Goal: Information Seeking & Learning: Learn about a topic

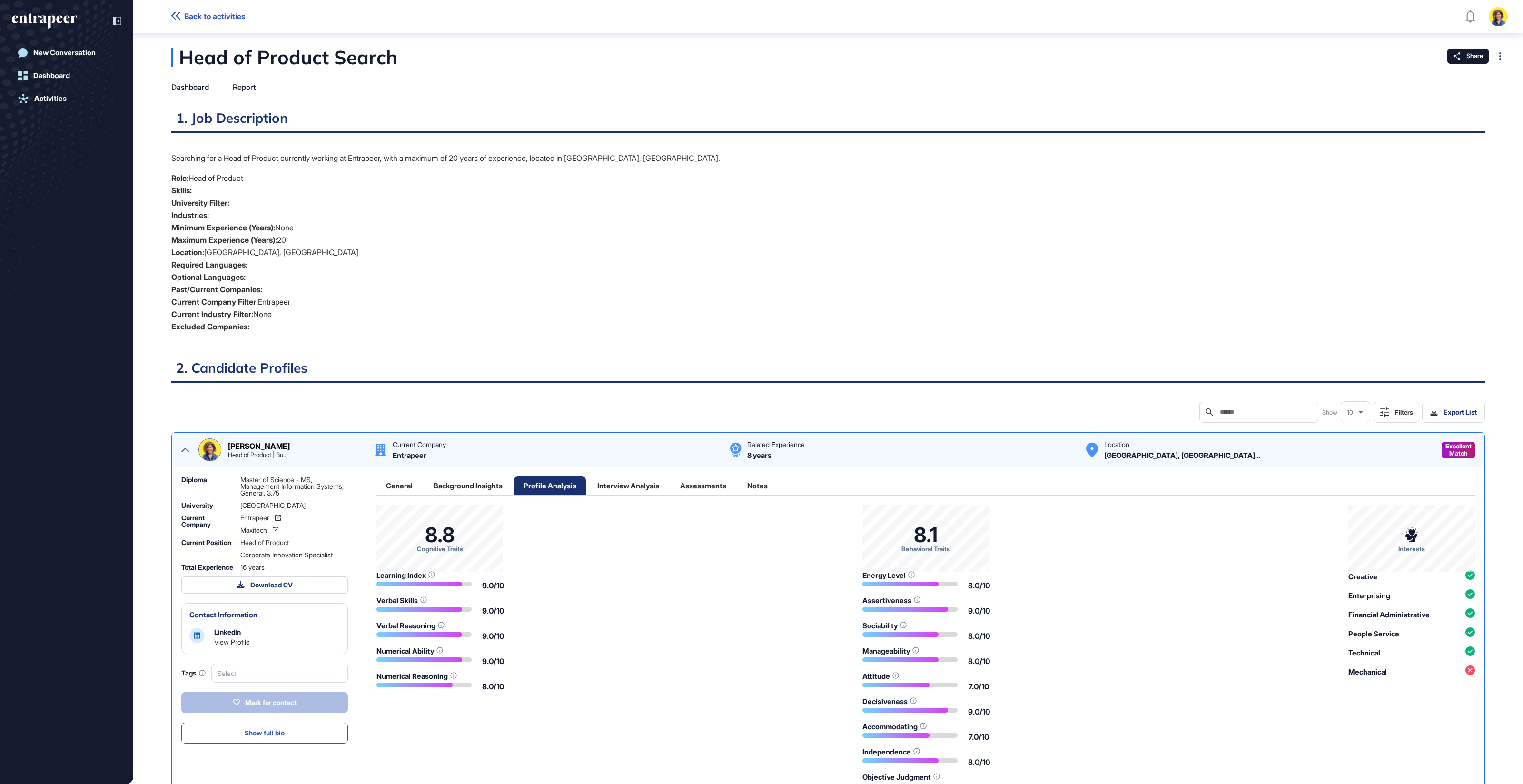
scroll to position [4, 1]
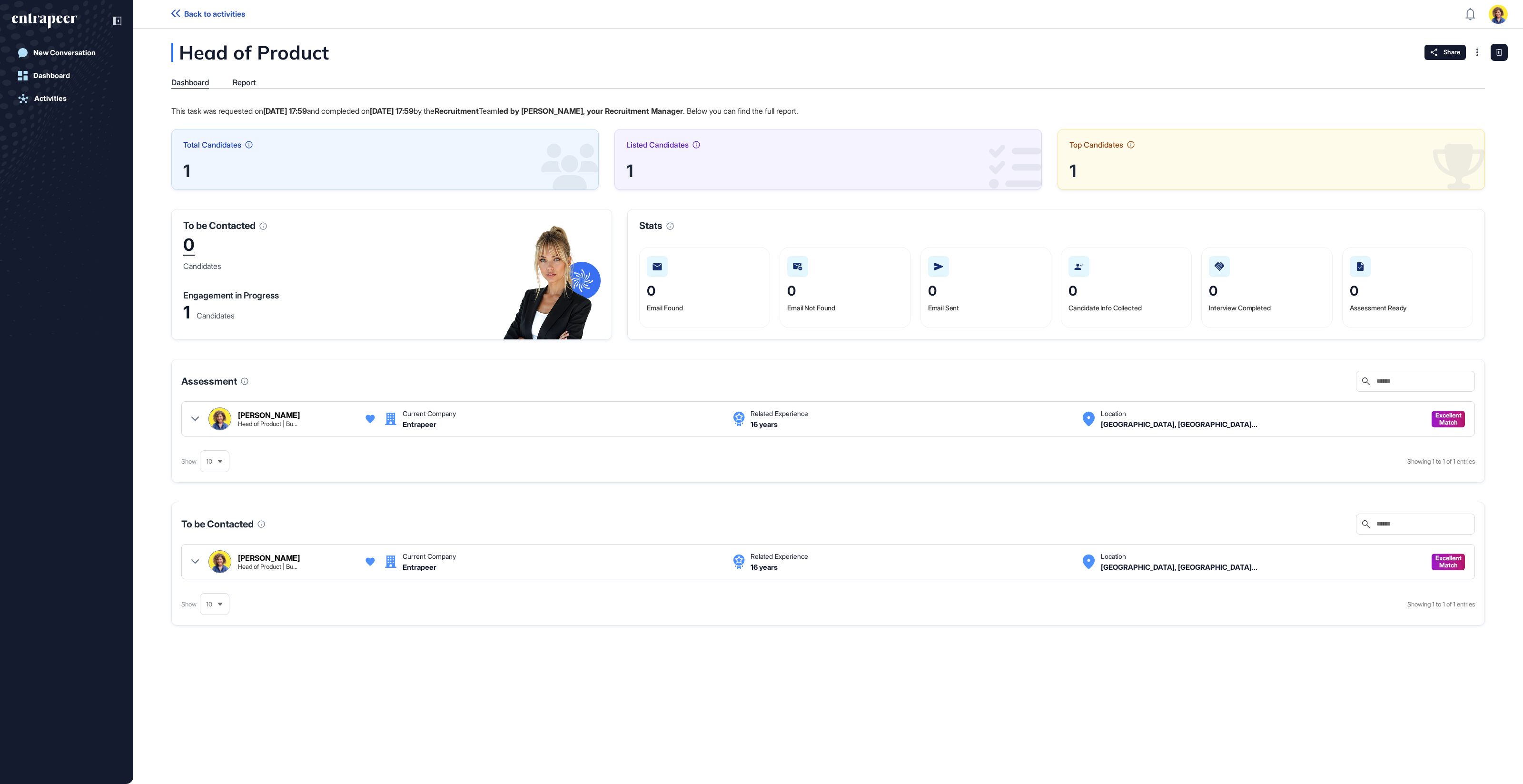
scroll to position [1, 1]
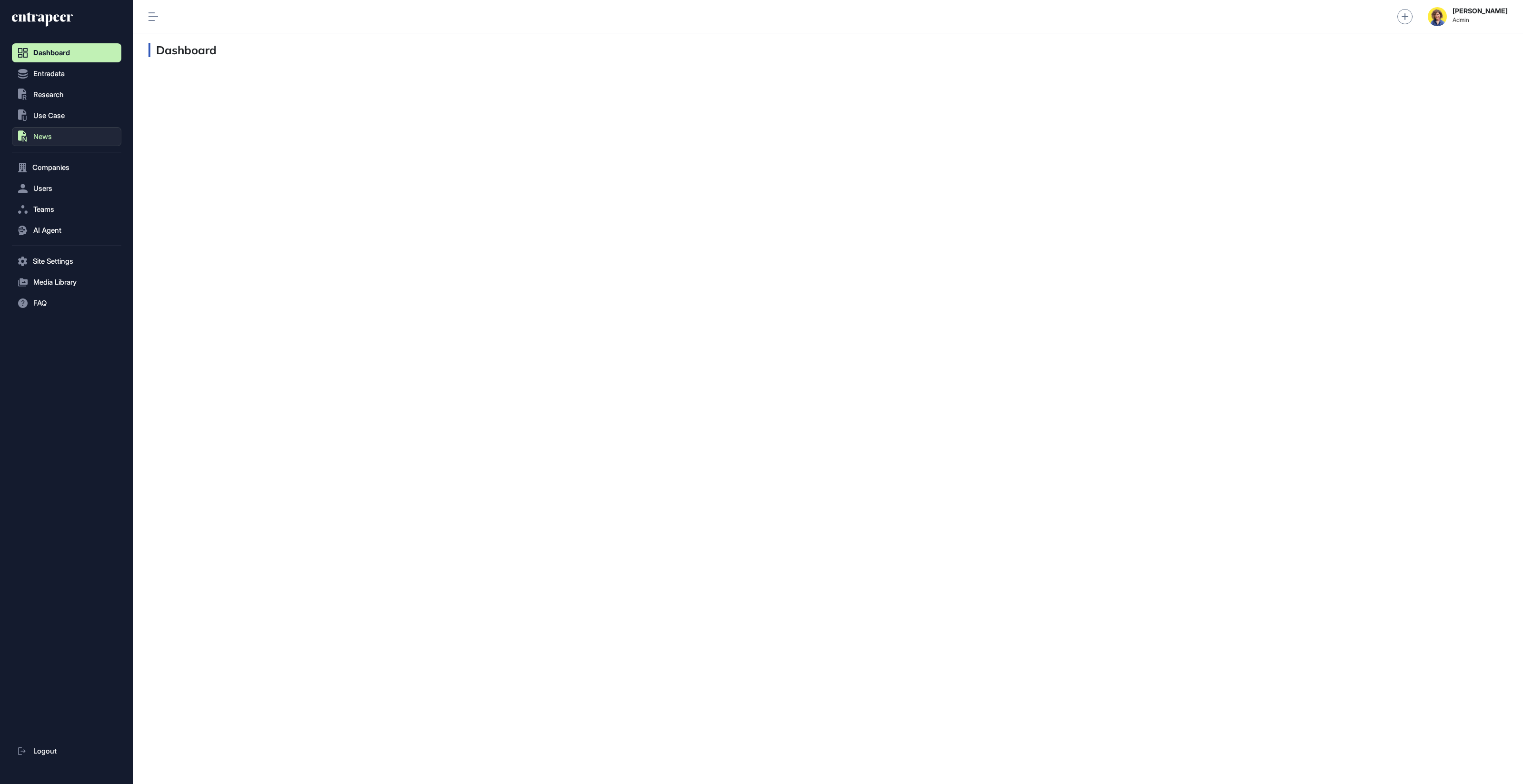
scroll to position [1, 1]
click at [60, 93] on span "Research" at bounding box center [48, 95] width 30 height 8
click at [67, 131] on span "AI Agent Reports" at bounding box center [56, 131] width 50 height 8
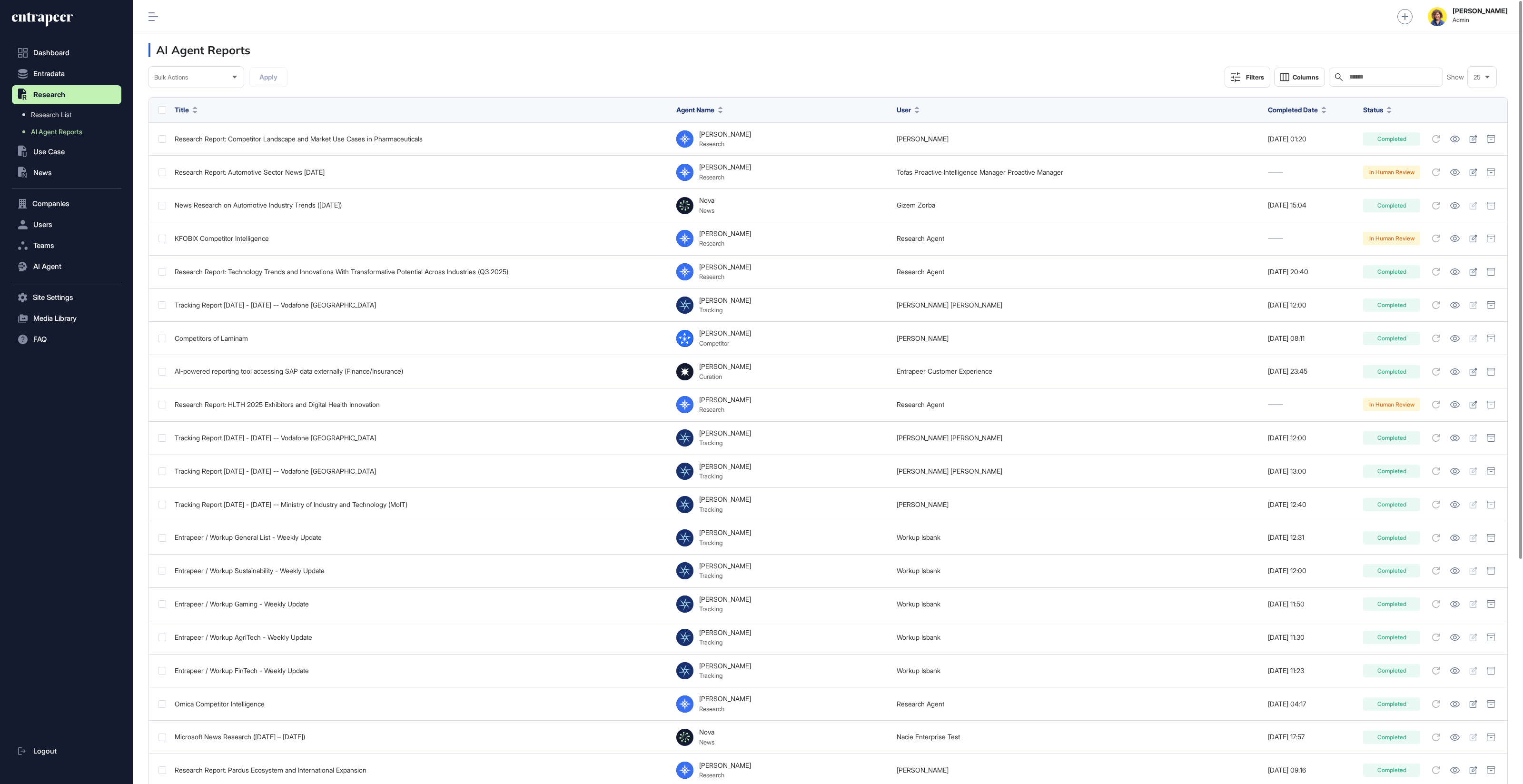
click at [1407, 74] on input "text" at bounding box center [1392, 77] width 88 height 8
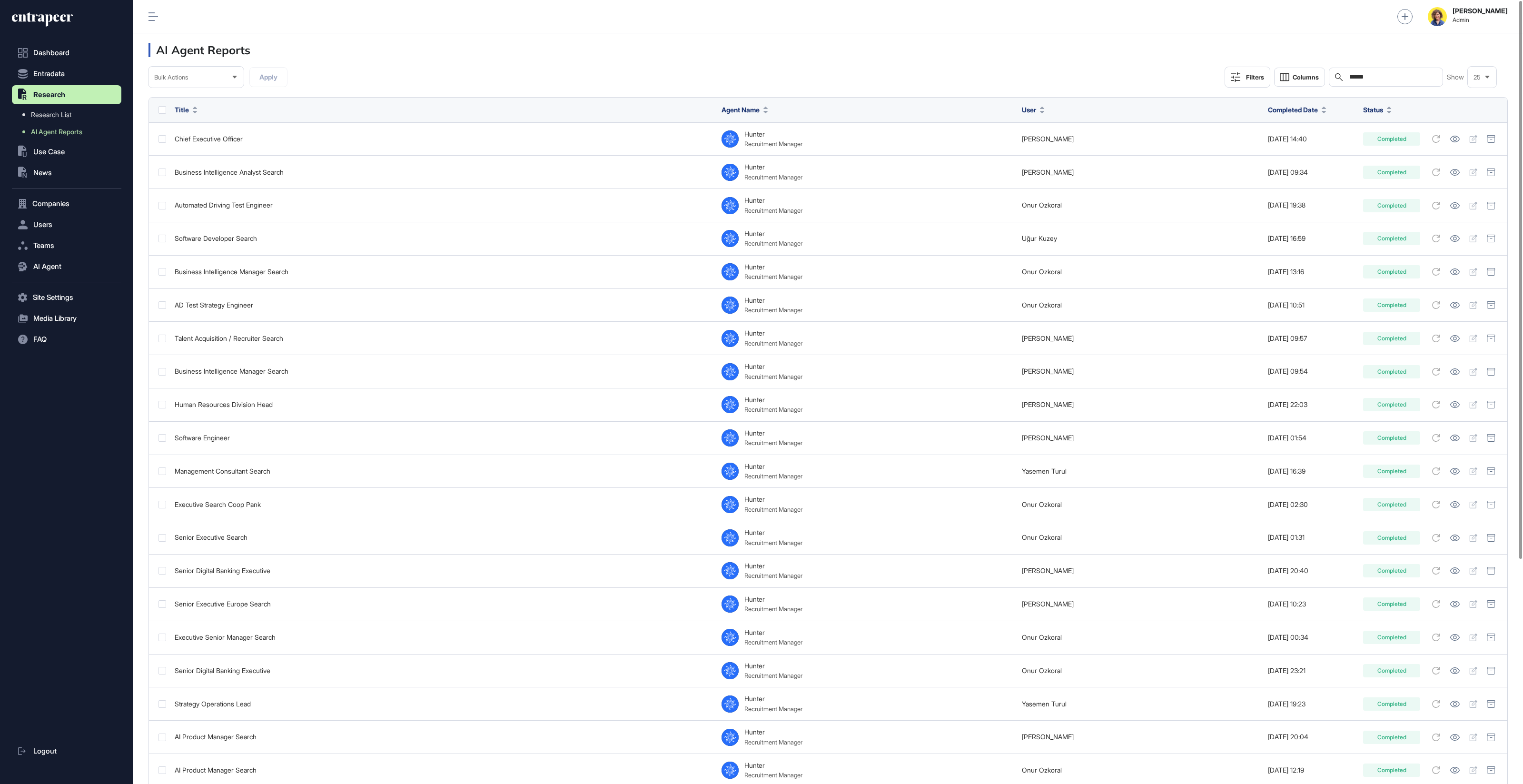
click at [1354, 76] on input "******" at bounding box center [1392, 77] width 88 height 8
click at [1355, 76] on input "******" at bounding box center [1392, 77] width 88 height 8
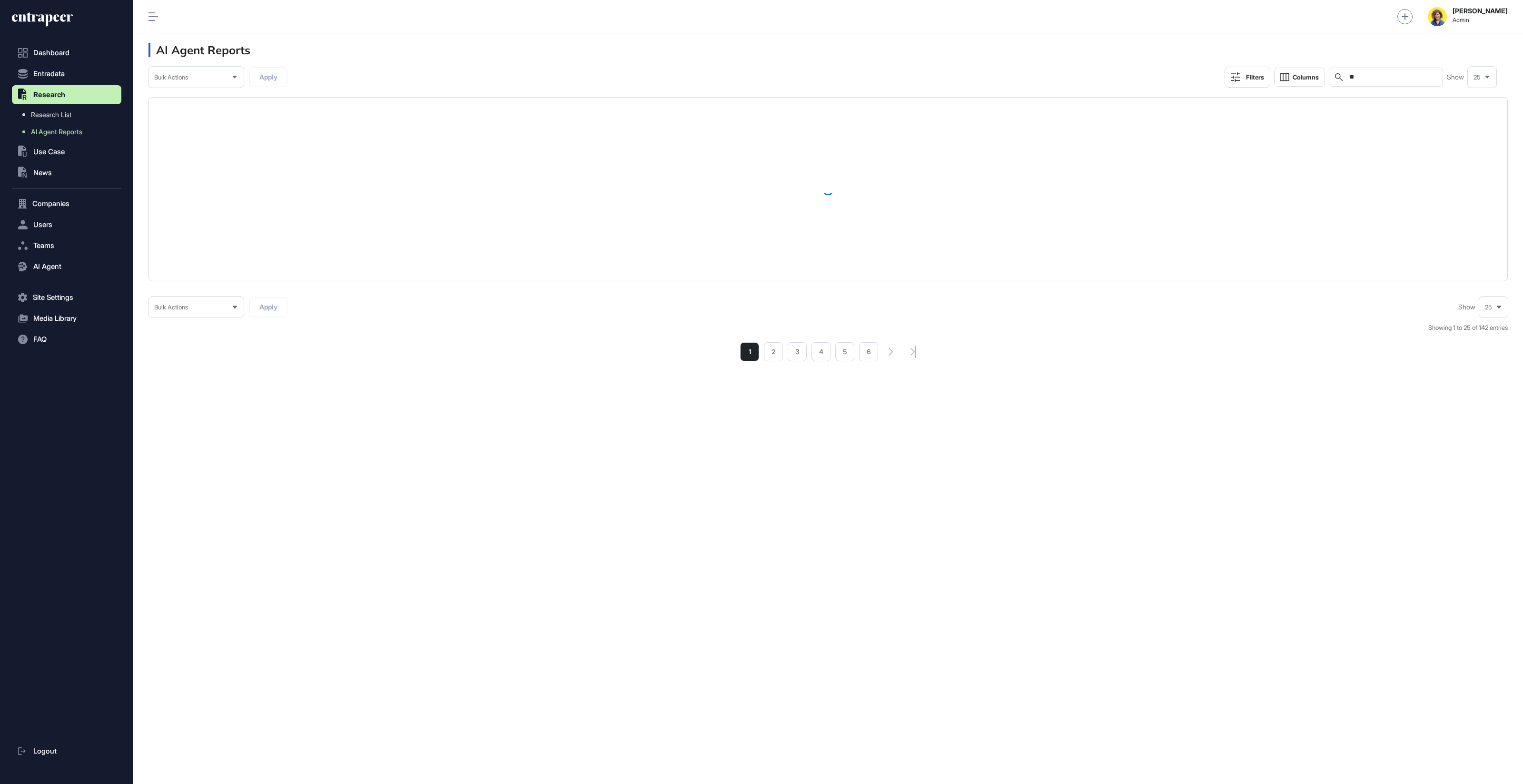
type input "*"
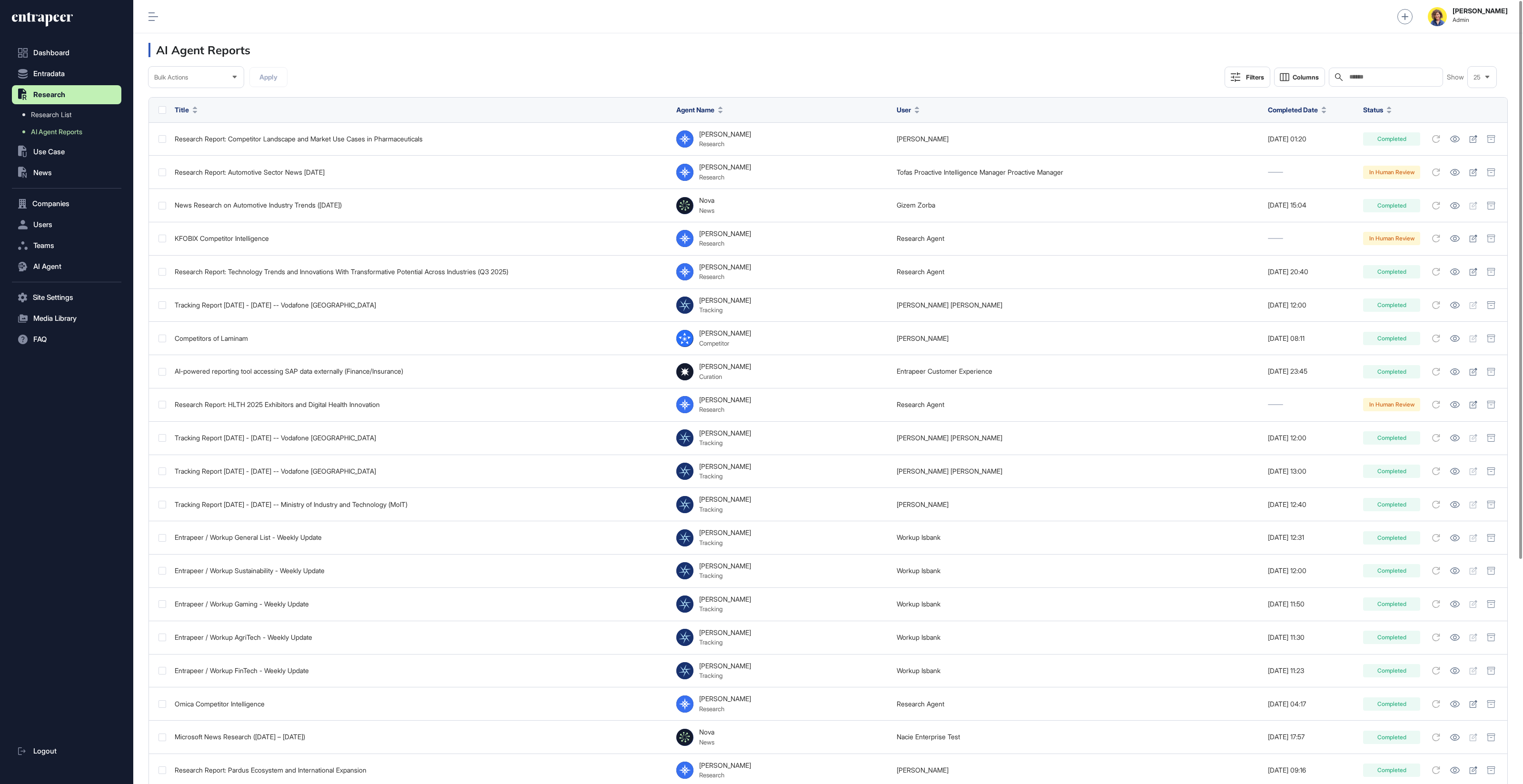
click at [1384, 78] on input "text" at bounding box center [1392, 77] width 88 height 8
type input "*******"
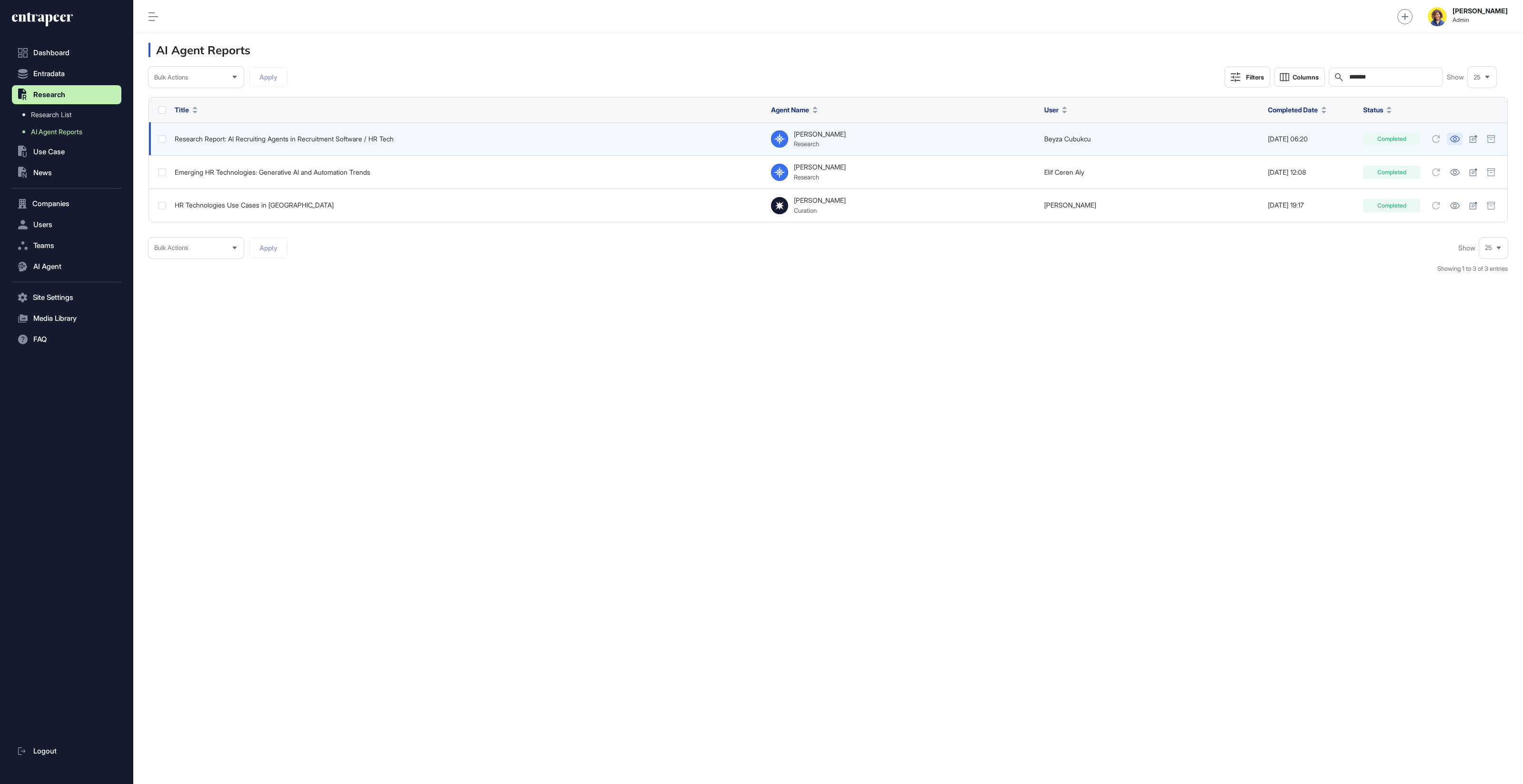
click at [1450, 137] on icon at bounding box center [1455, 139] width 10 height 6
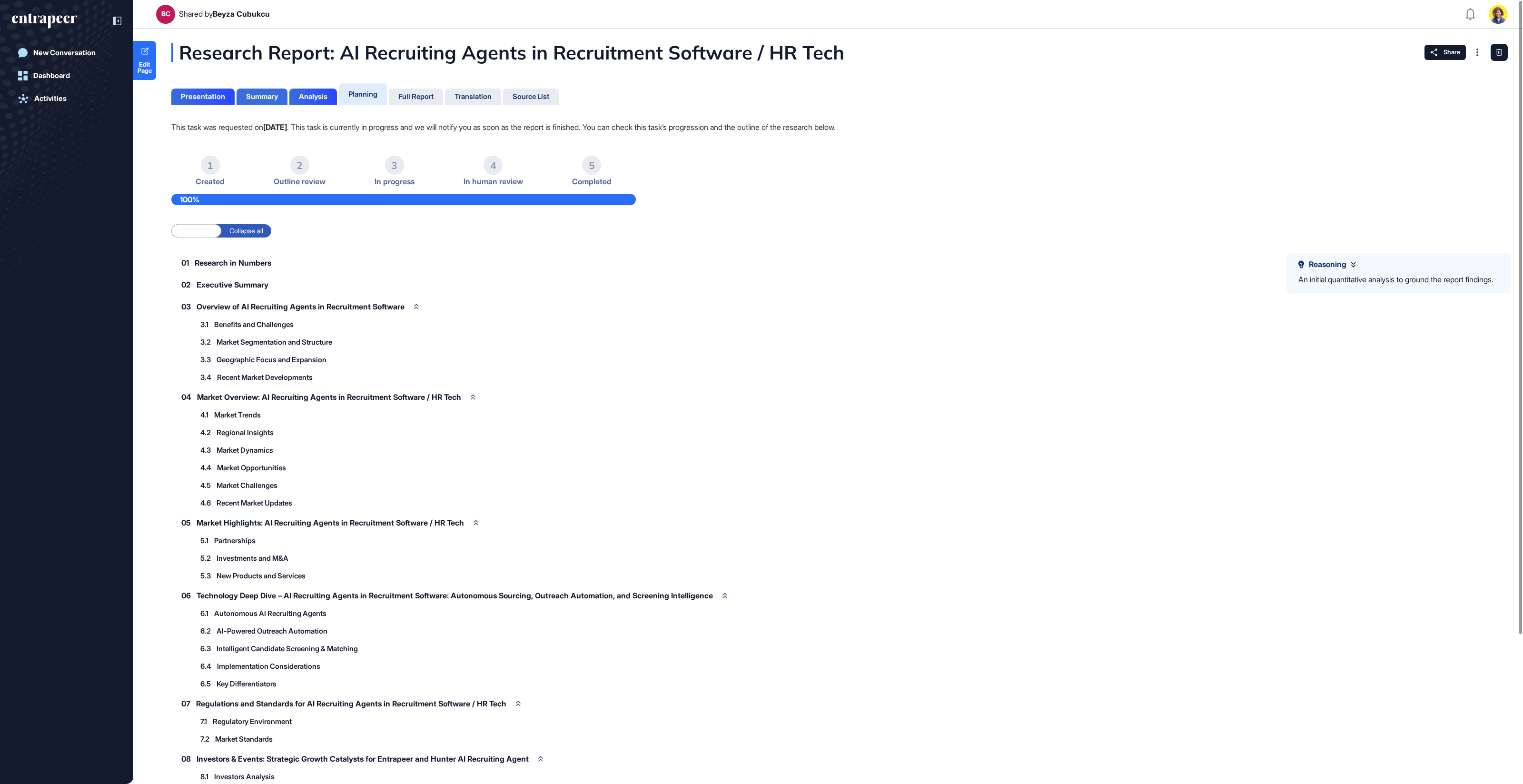
click at [278, 97] on div "Summary" at bounding box center [262, 97] width 32 height 9
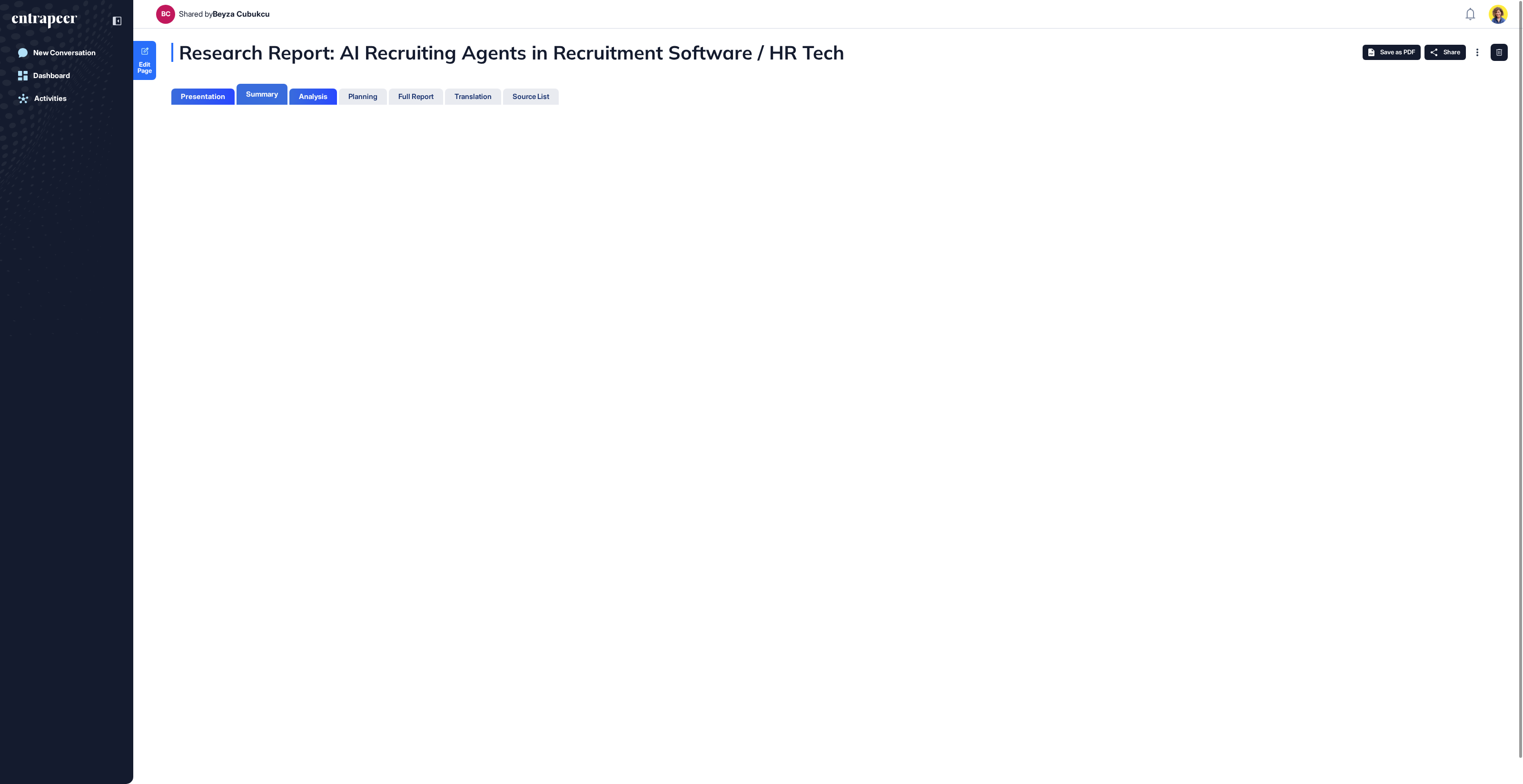
scroll to position [4, 1]
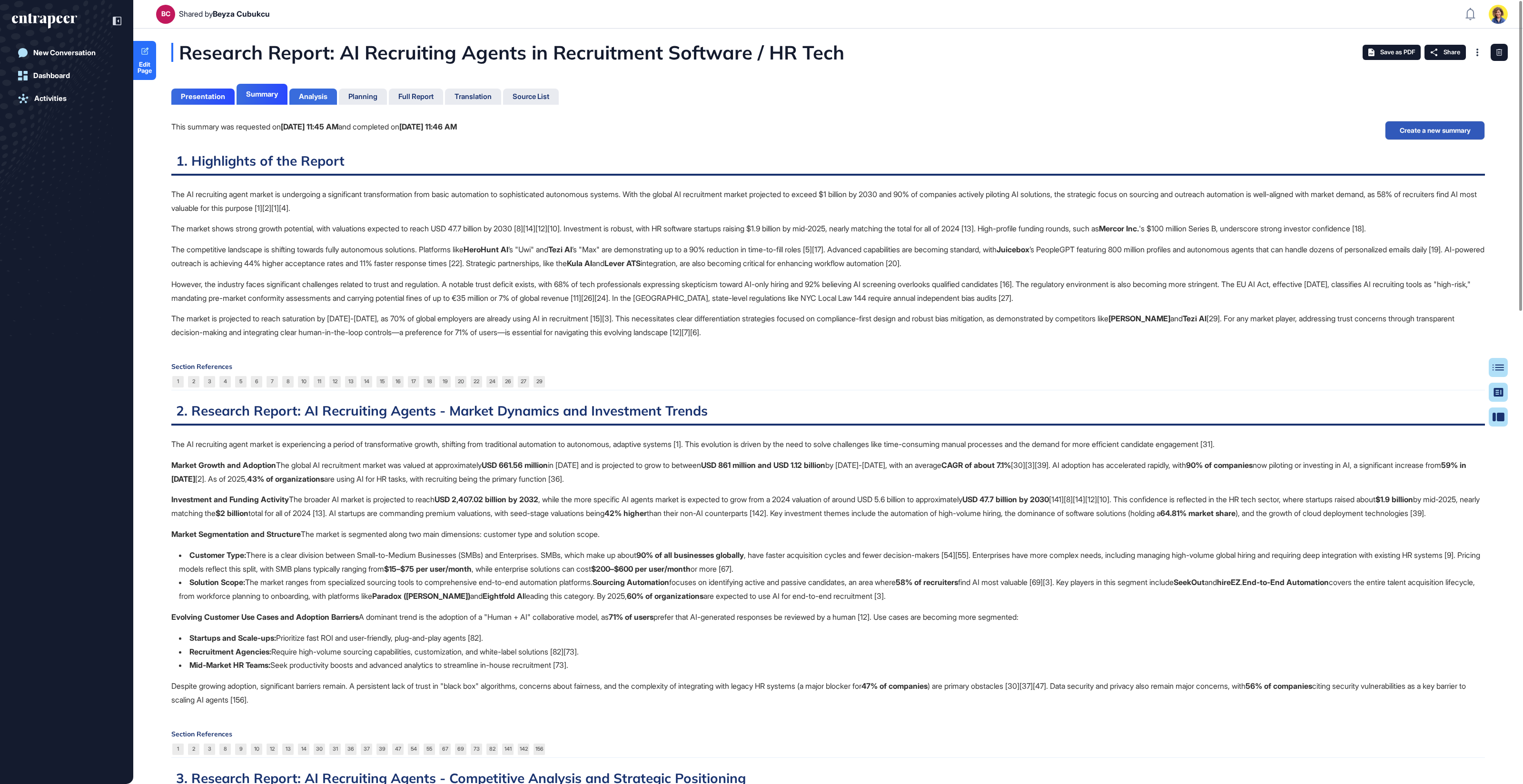
scroll to position [737, 2]
click at [327, 98] on div "Analysis" at bounding box center [313, 97] width 29 height 9
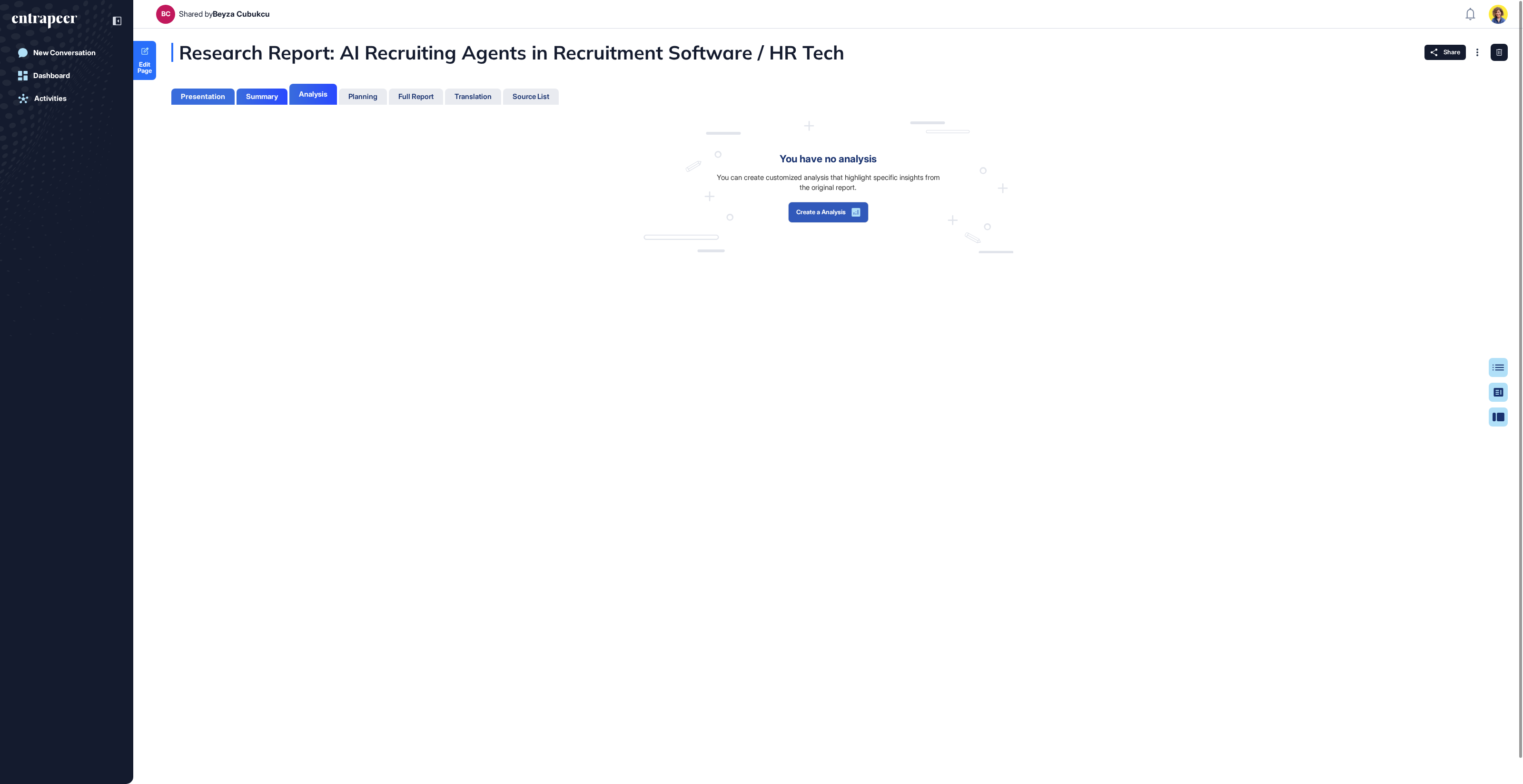
scroll to position [737, 2]
click at [210, 93] on div "Presentation" at bounding box center [203, 97] width 45 height 9
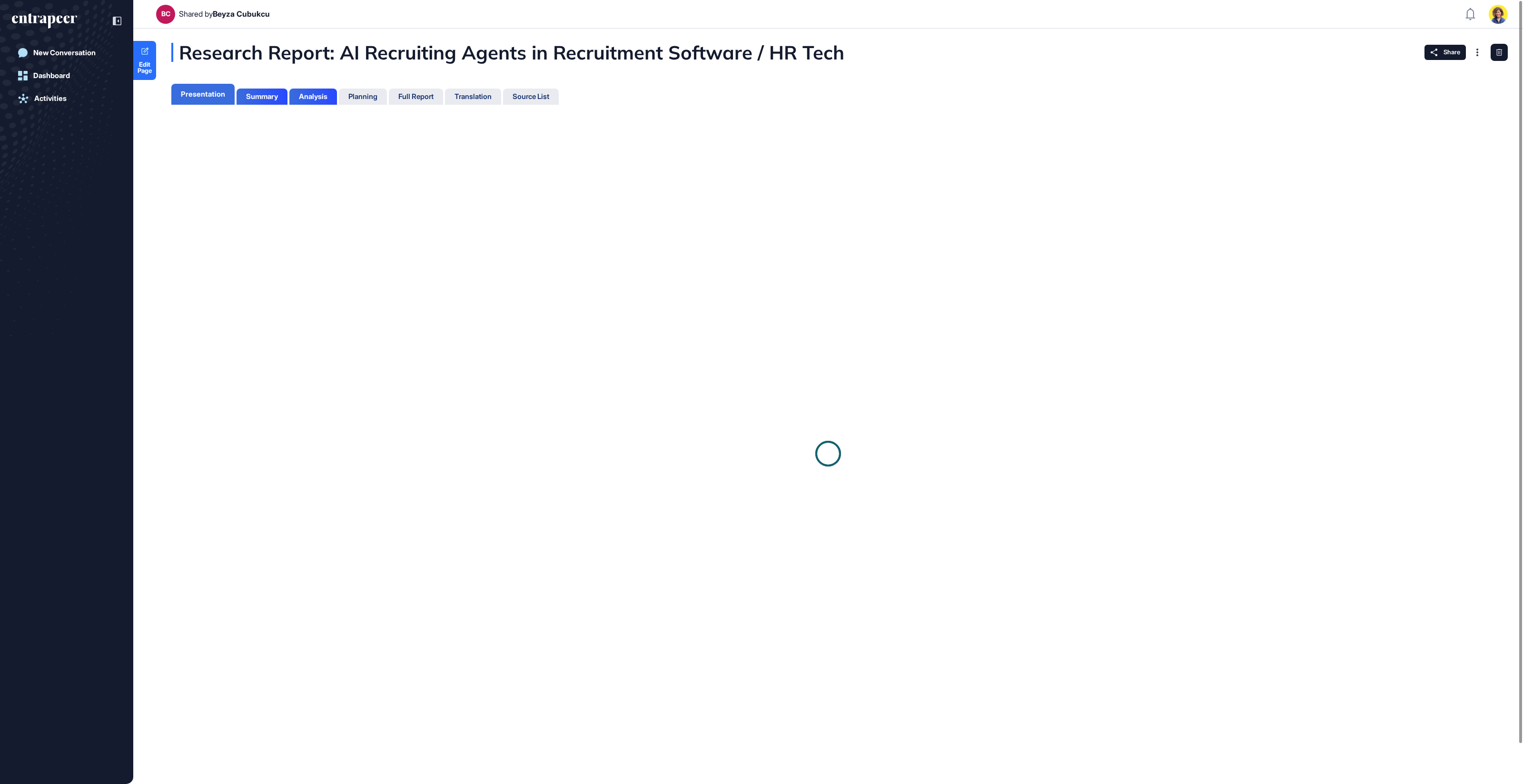
scroll to position [4, 1]
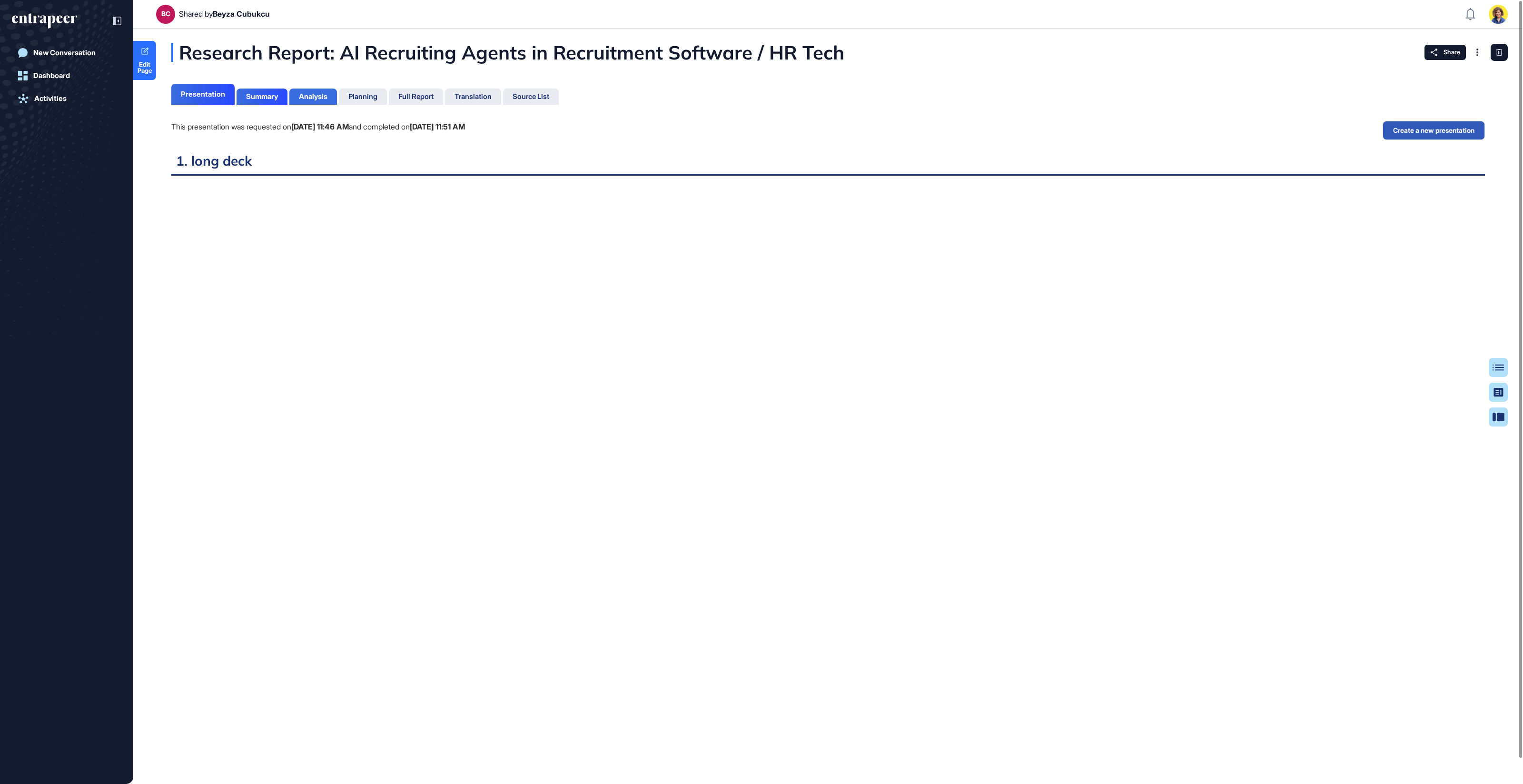
scroll to position [4, 1]
click at [379, 101] on div "Planning" at bounding box center [363, 96] width 48 height 17
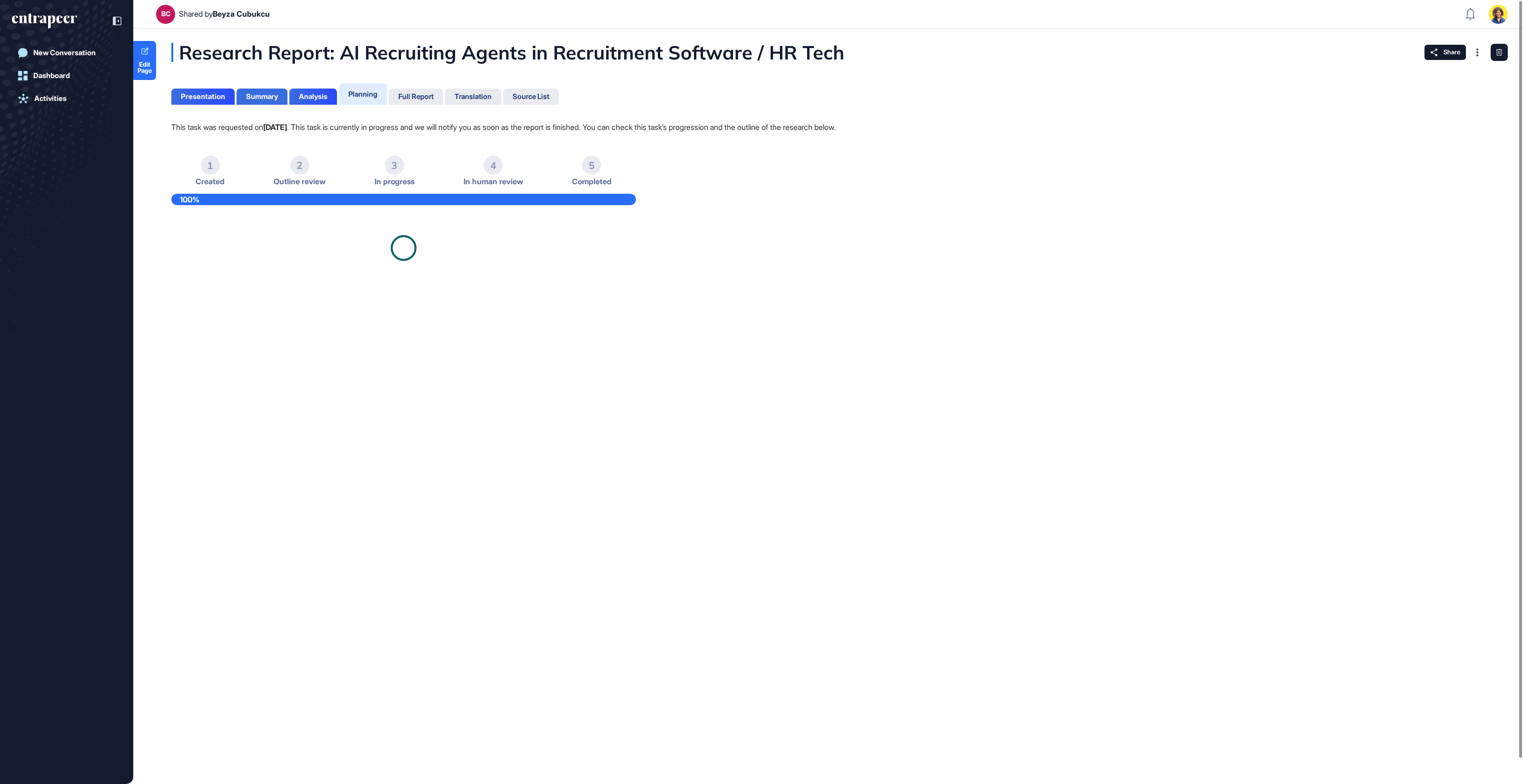
click at [257, 97] on div "Summary" at bounding box center [262, 97] width 32 height 9
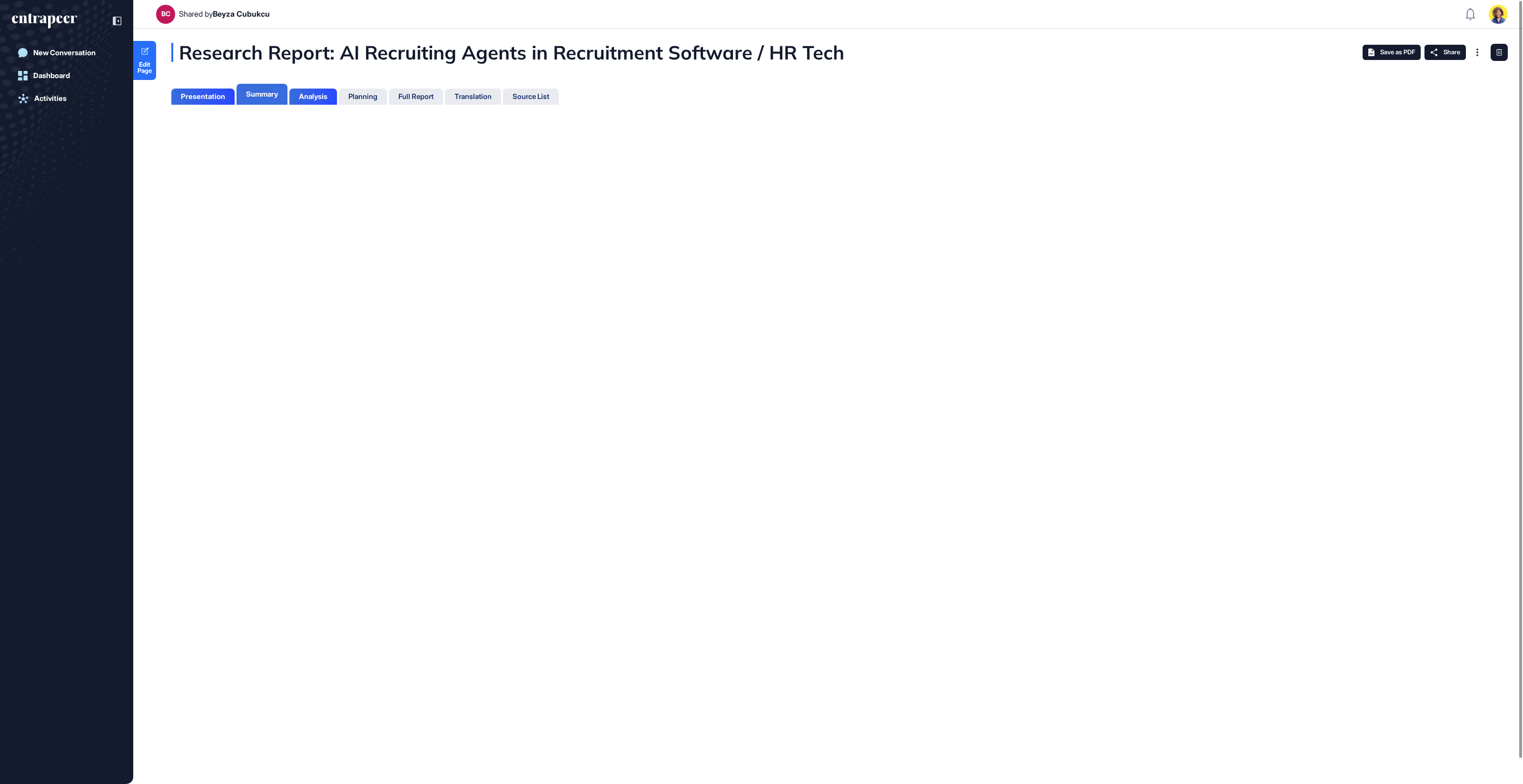
scroll to position [737, 2]
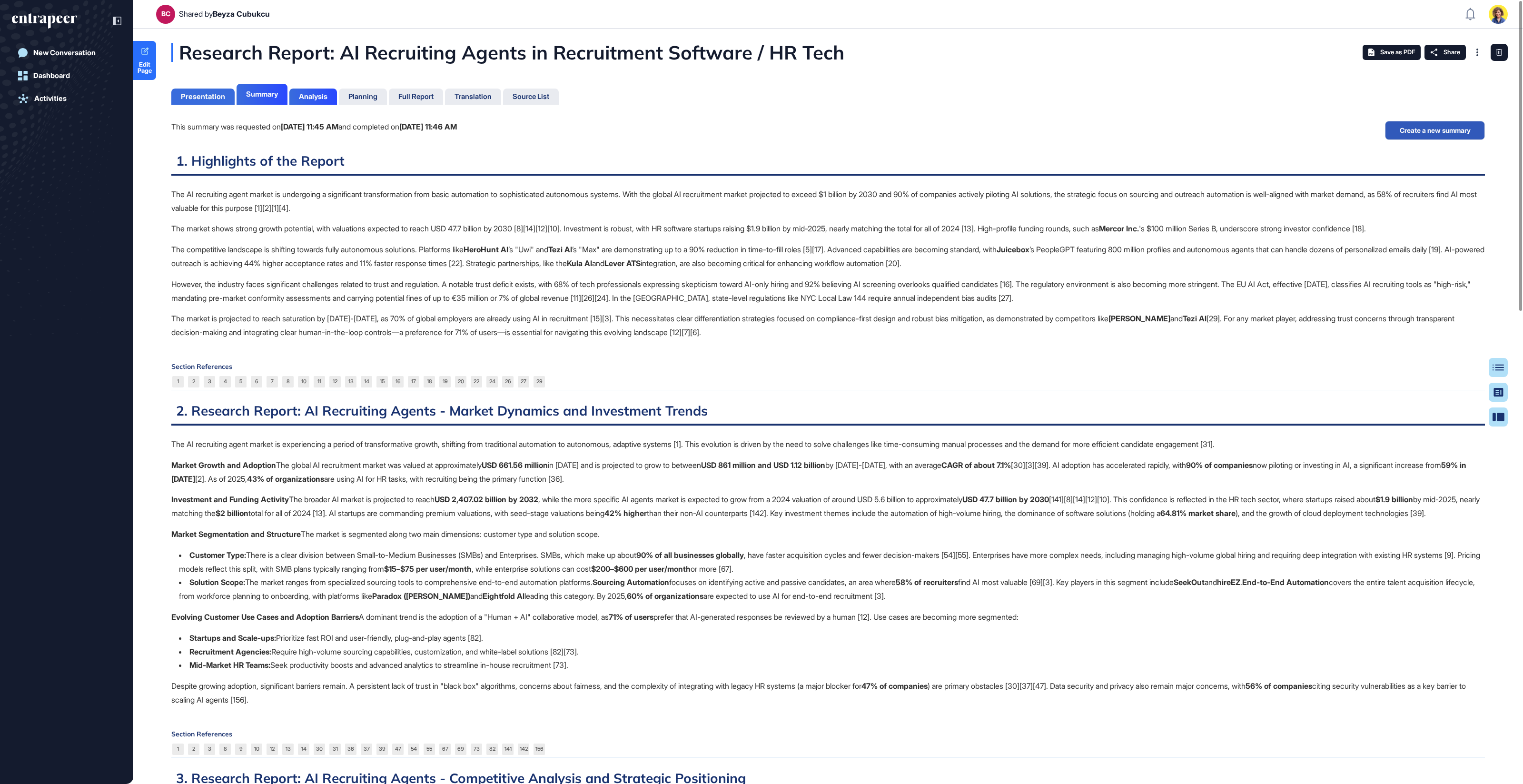
click at [199, 91] on div "Presentation" at bounding box center [203, 96] width 63 height 17
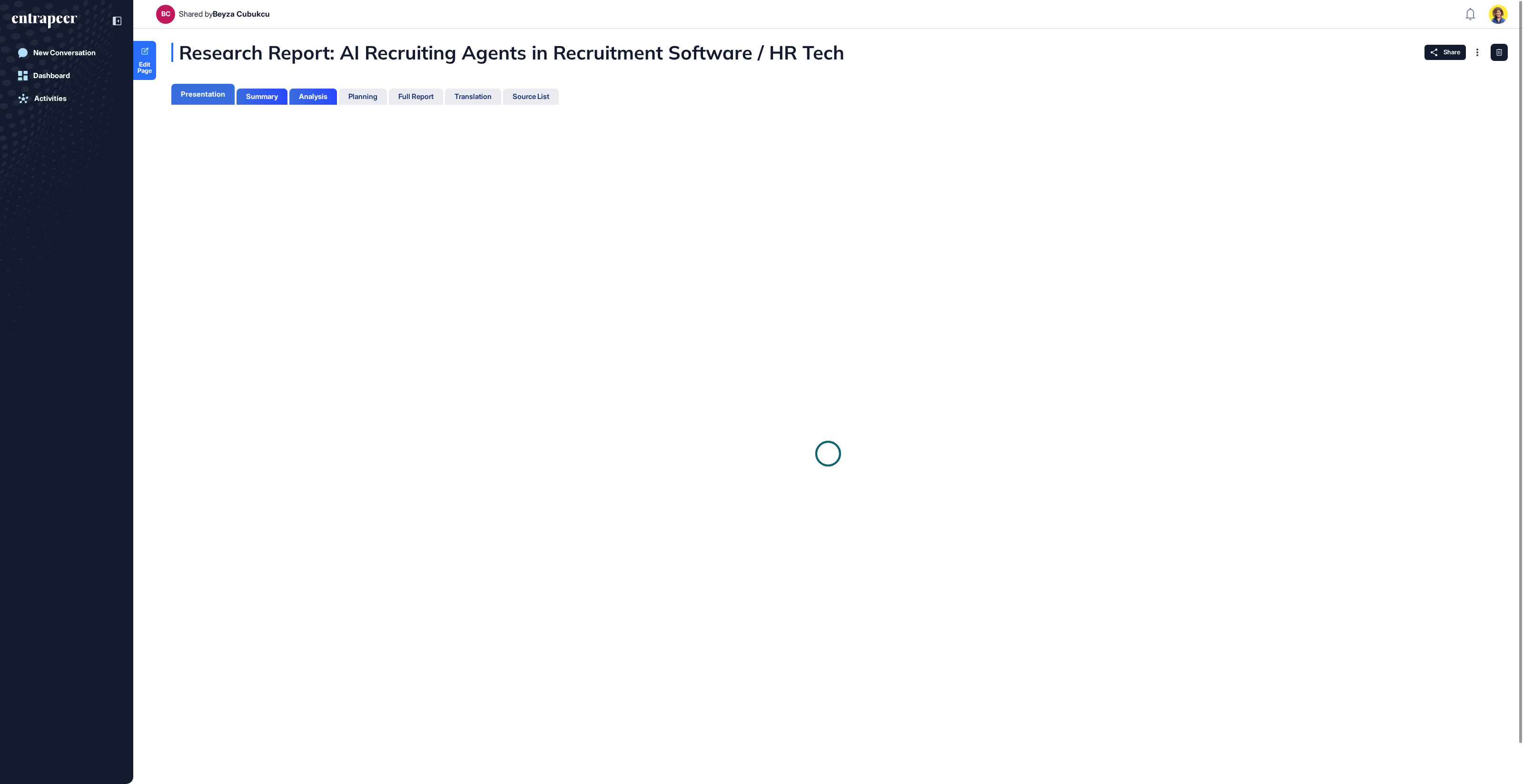
scroll to position [4, 1]
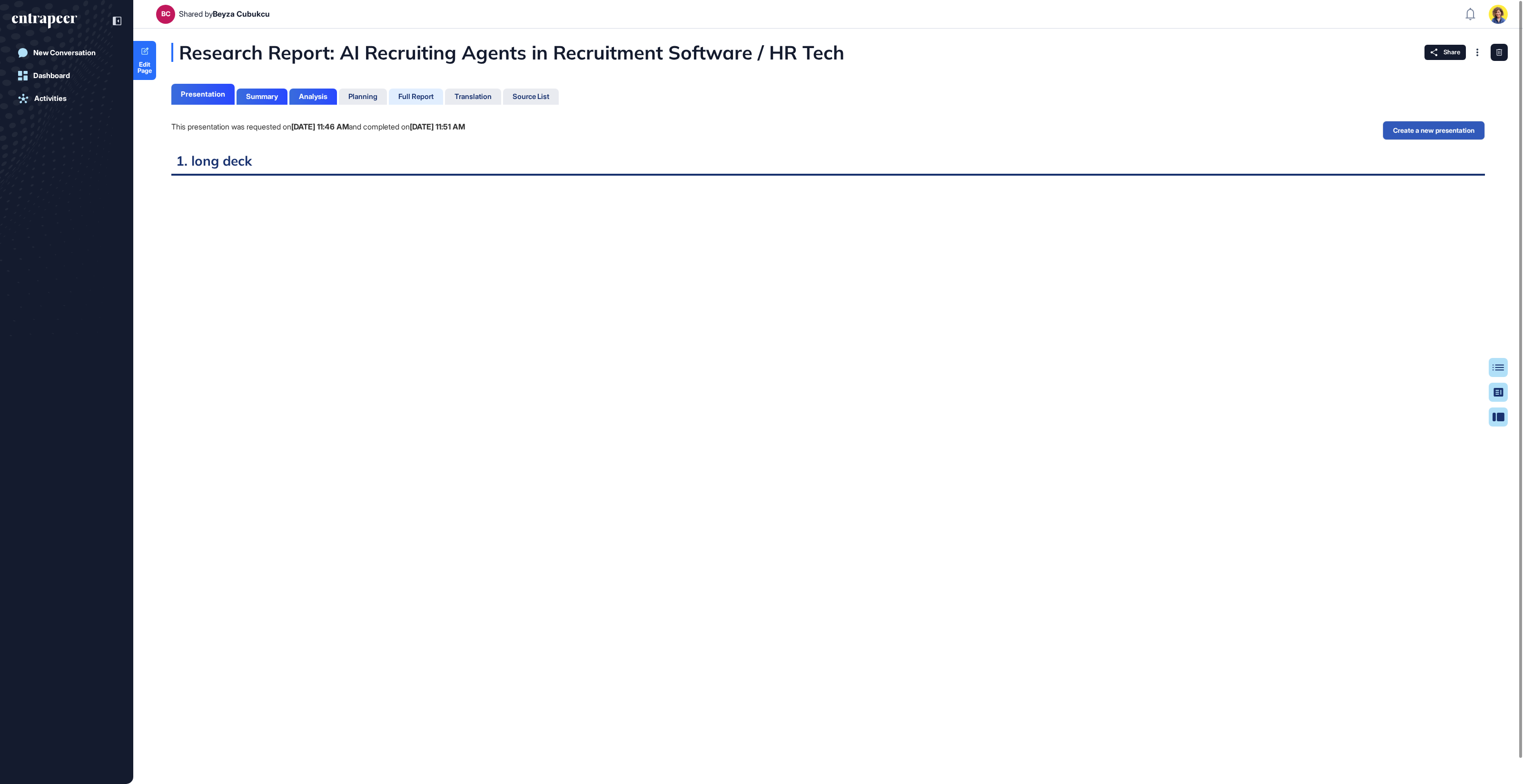
click at [421, 97] on div "Full Report" at bounding box center [416, 97] width 35 height 9
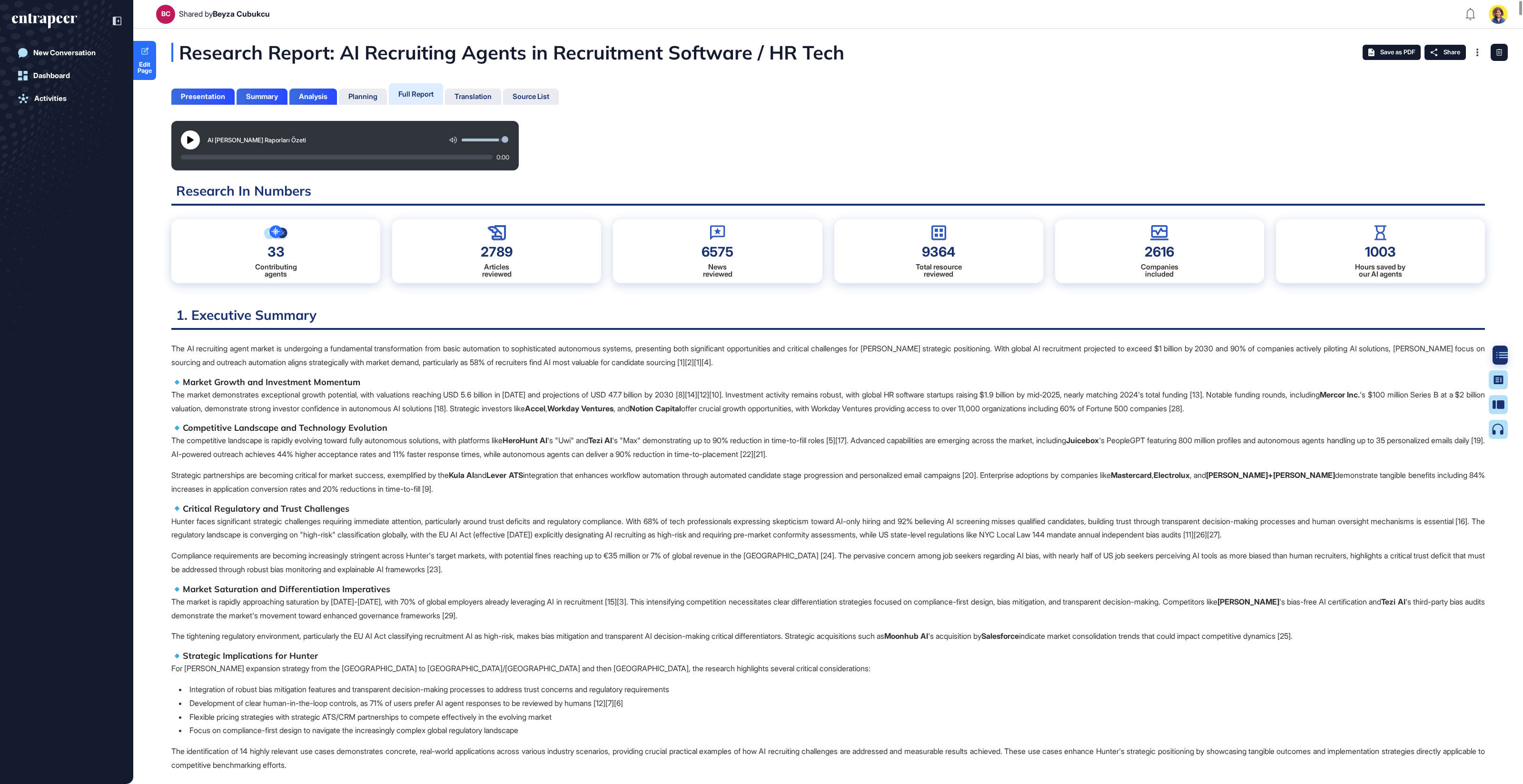
click at [1496, 360] on div at bounding box center [1502, 355] width 19 height 19
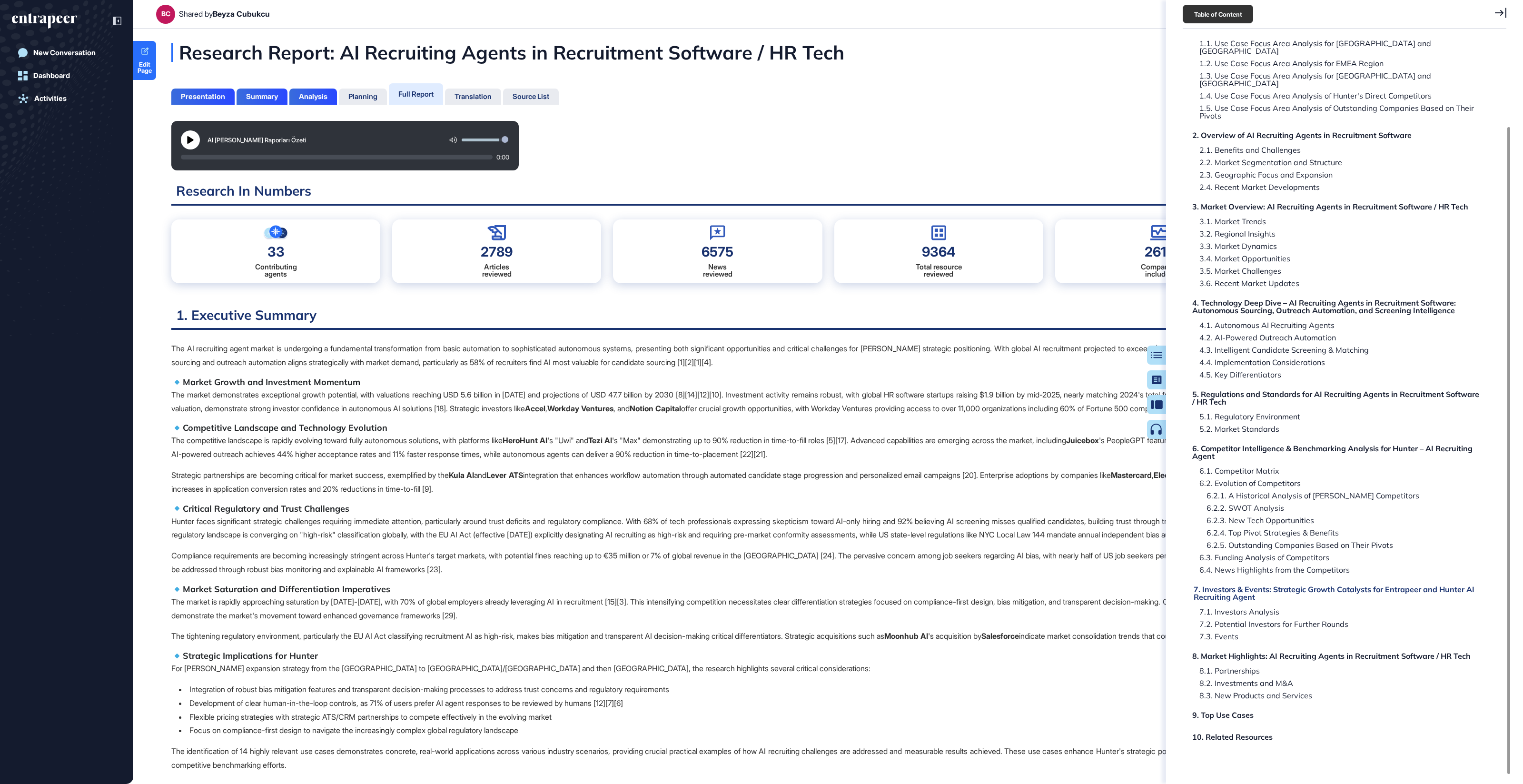
click at [1254, 585] on div "7. Investors & Events: Strategic Growth Catalysts for Entrapeer and Hunter AI R…" at bounding box center [1338, 592] width 289 height 15
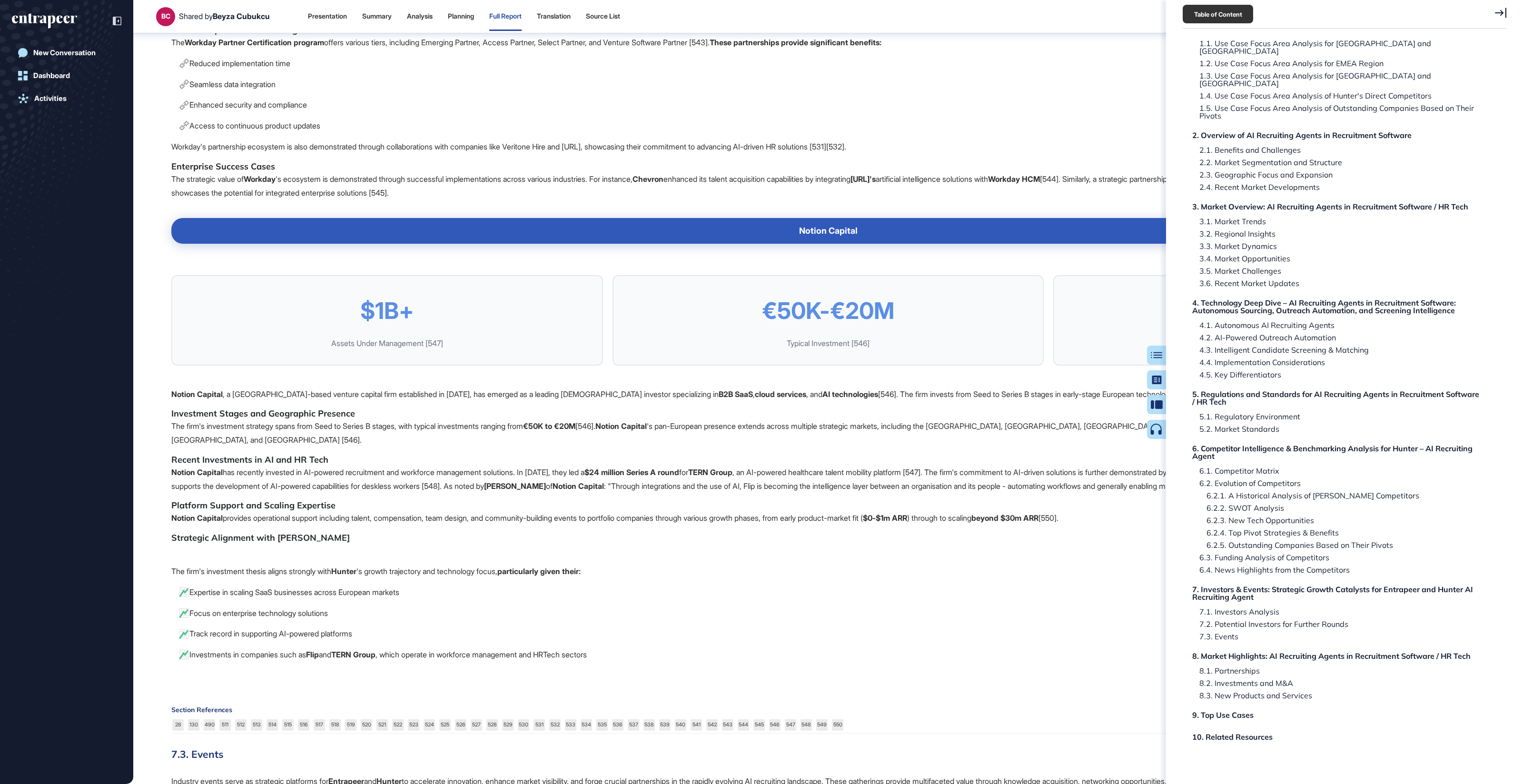
click at [1243, 620] on div "7.2. Potential Investors for Further Rounds" at bounding box center [1270, 624] width 156 height 8
click at [1245, 620] on div "7.2. Potential Investors for Further Rounds" at bounding box center [1270, 624] width 156 height 8
click at [1281, 620] on div "7.2. Potential Investors for Further Rounds" at bounding box center [1270, 624] width 156 height 8
click at [1279, 620] on div "7.2. Potential Investors for Further Rounds" at bounding box center [1270, 624] width 156 height 8
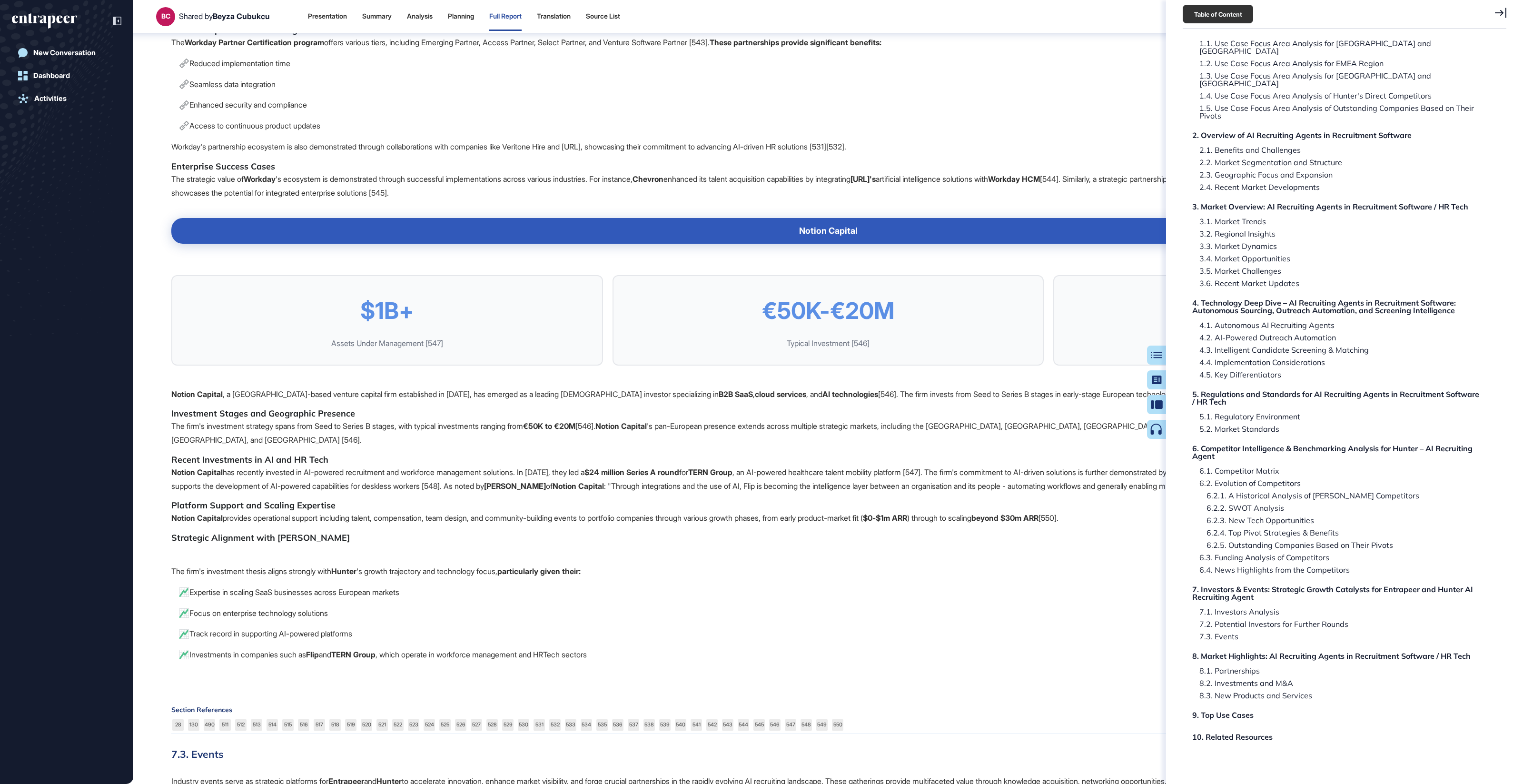
click at [1279, 620] on div "7.2. Potential Investors for Further Rounds" at bounding box center [1270, 624] width 156 height 8
click at [1252, 585] on div "7. Investors & Events: Strategic Growth Catalysts for Entrapeer and Hunter AI R…" at bounding box center [1337, 592] width 289 height 15
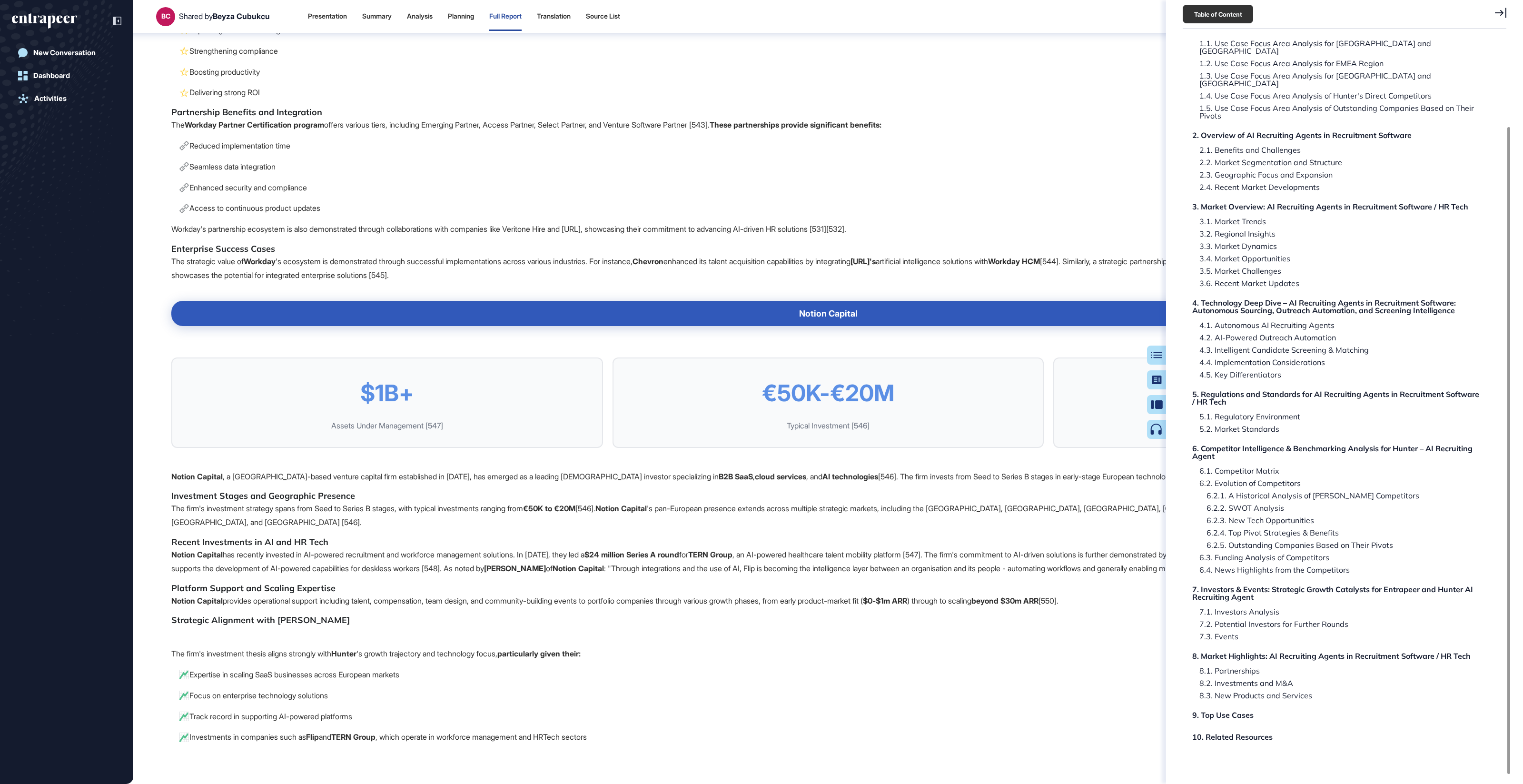
click at [1503, 10] on icon at bounding box center [1501, 13] width 11 height 11
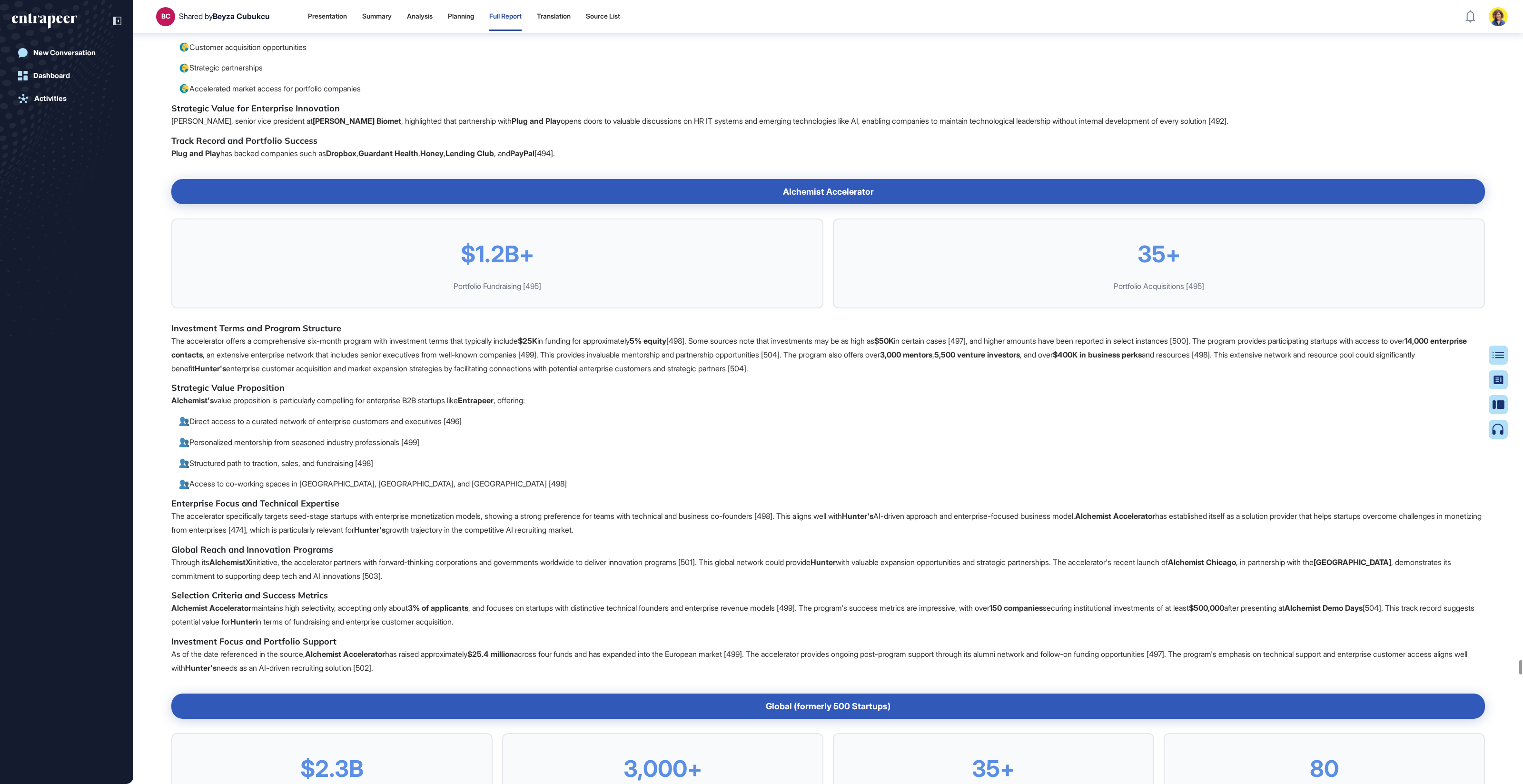
scroll to position [69978, 0]
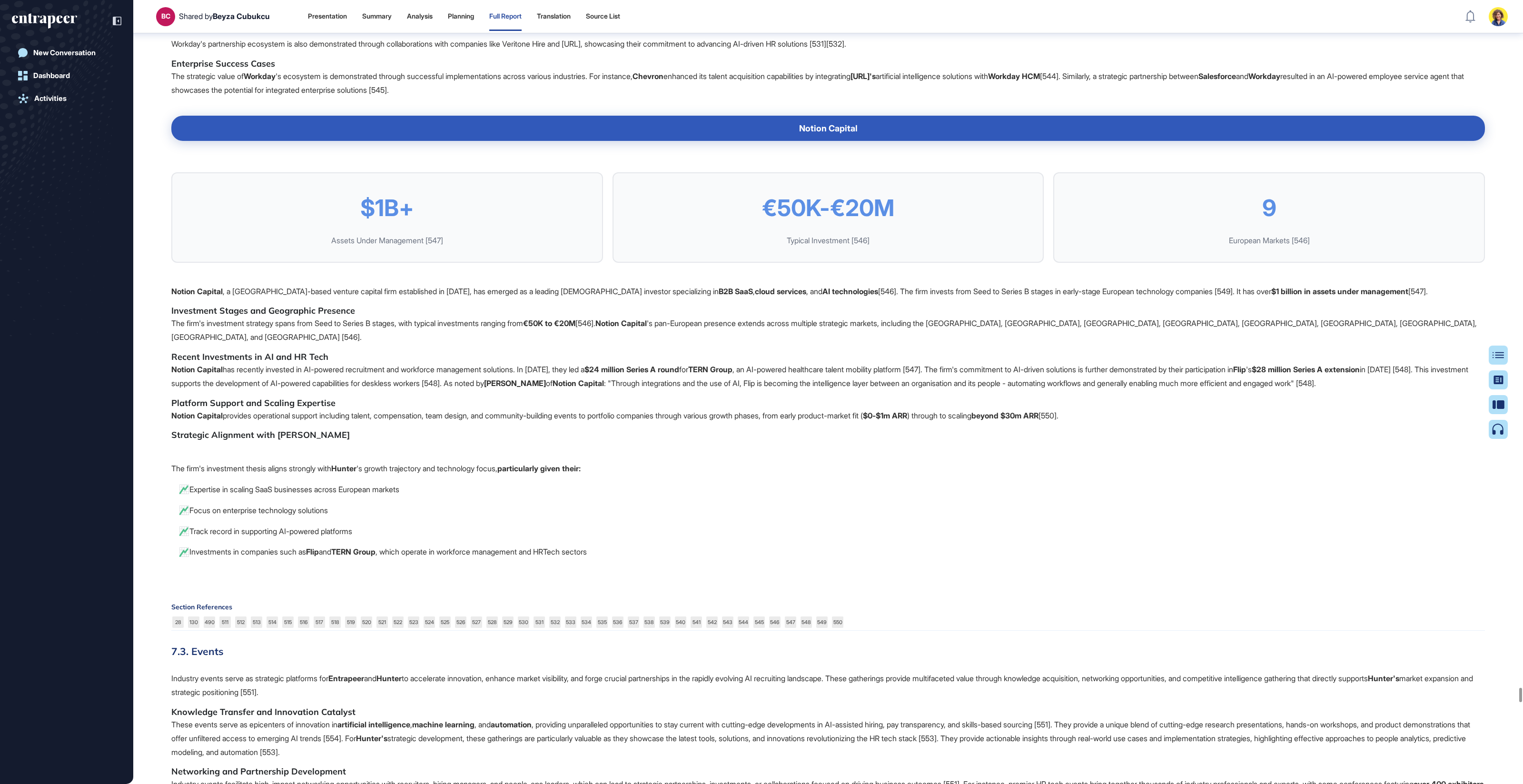
scroll to position [72483, 0]
drag, startPoint x: 205, startPoint y: 287, endPoint x: 167, endPoint y: 296, distance: 39.1
drag, startPoint x: 166, startPoint y: 291, endPoint x: 241, endPoint y: 299, distance: 75.4
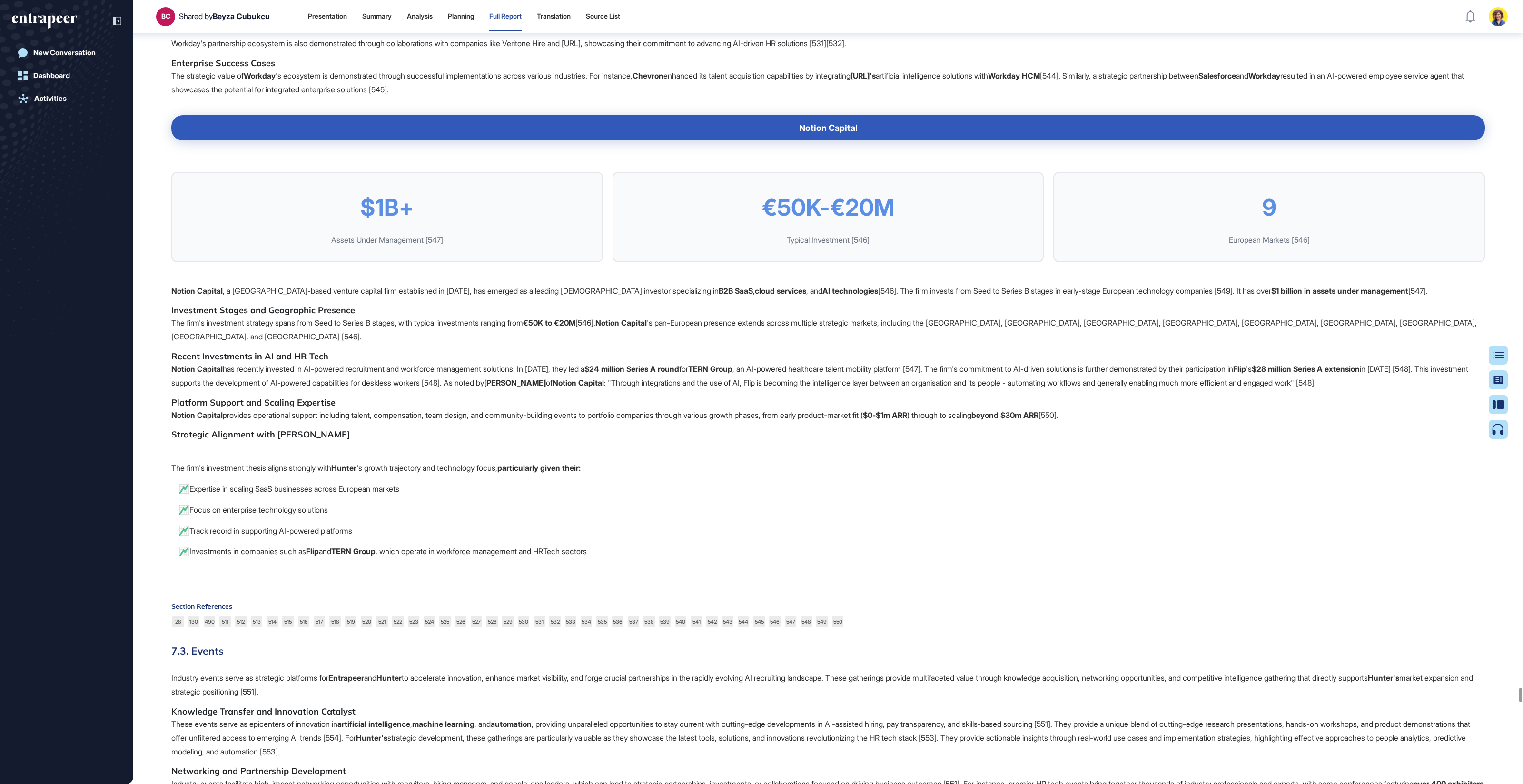
copy strong "Workday Ventures"
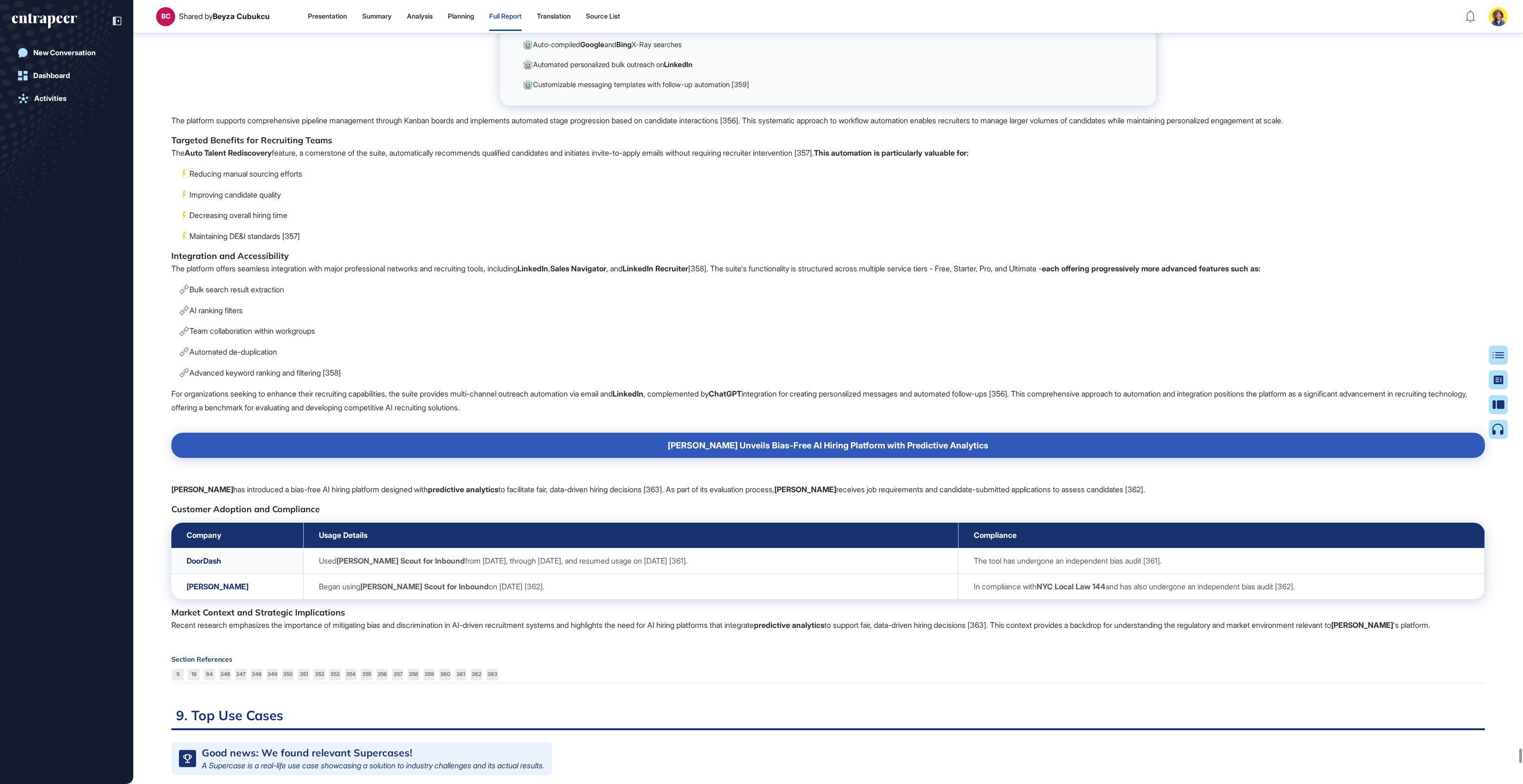
scroll to position [79066, 0]
